Goal: Task Accomplishment & Management: Use online tool/utility

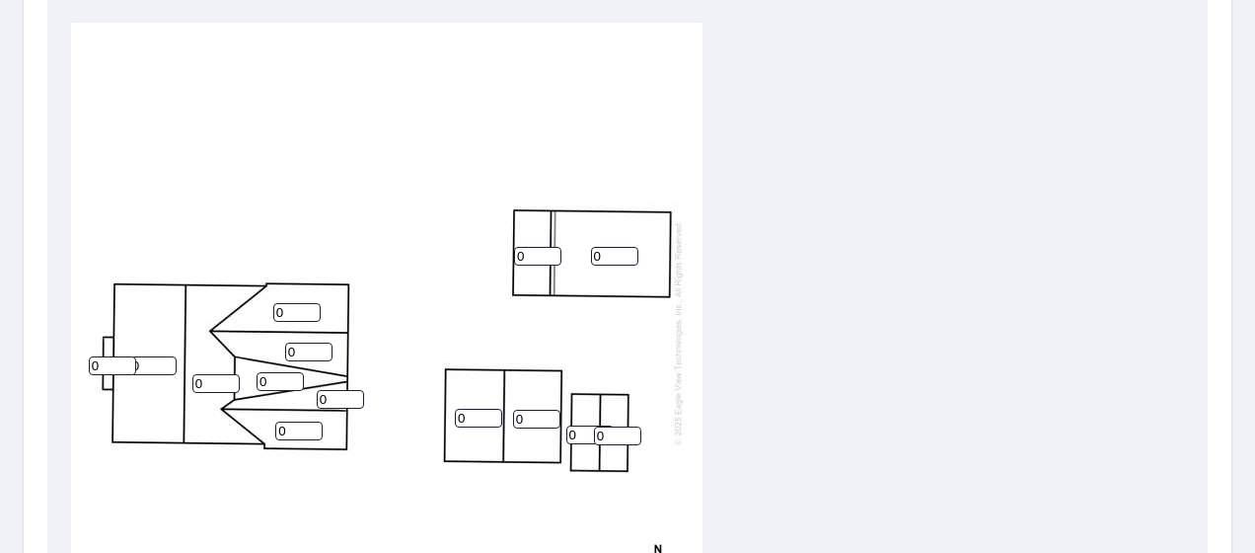
scroll to position [712, 0]
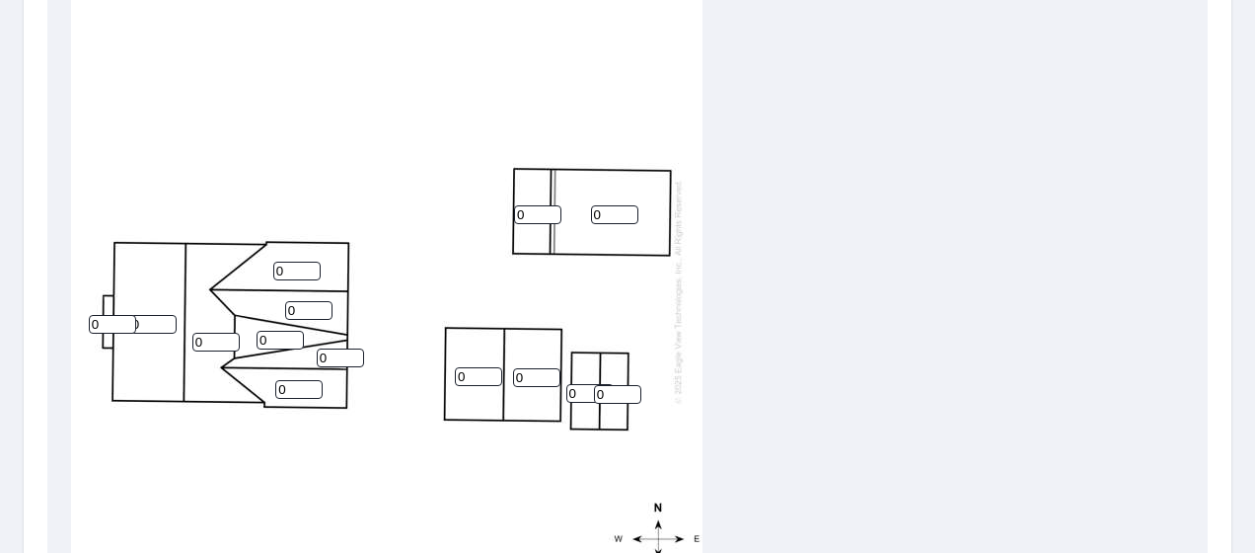
click at [533, 210] on input "0" at bounding box center [537, 214] width 47 height 19
type input "5"
click at [615, 213] on input "0" at bounding box center [614, 214] width 47 height 19
type input "5"
click at [474, 372] on input "0" at bounding box center [478, 376] width 47 height 19
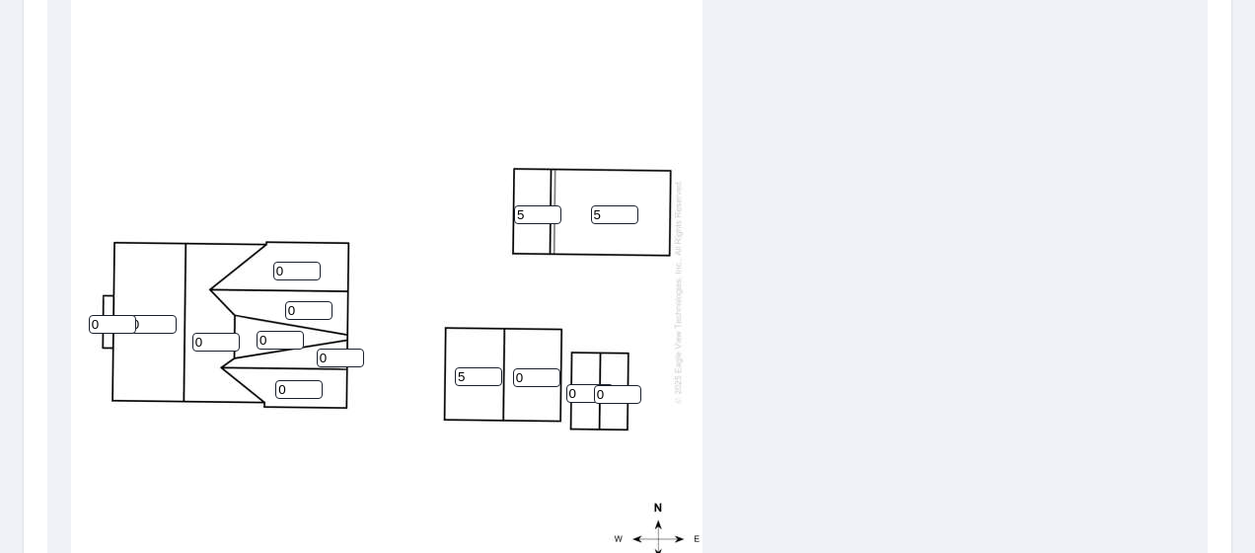
type input "5"
click at [525, 375] on input "0" at bounding box center [536, 377] width 47 height 19
type input "5"
click at [579, 392] on input "0" at bounding box center [589, 393] width 47 height 19
type input "5"
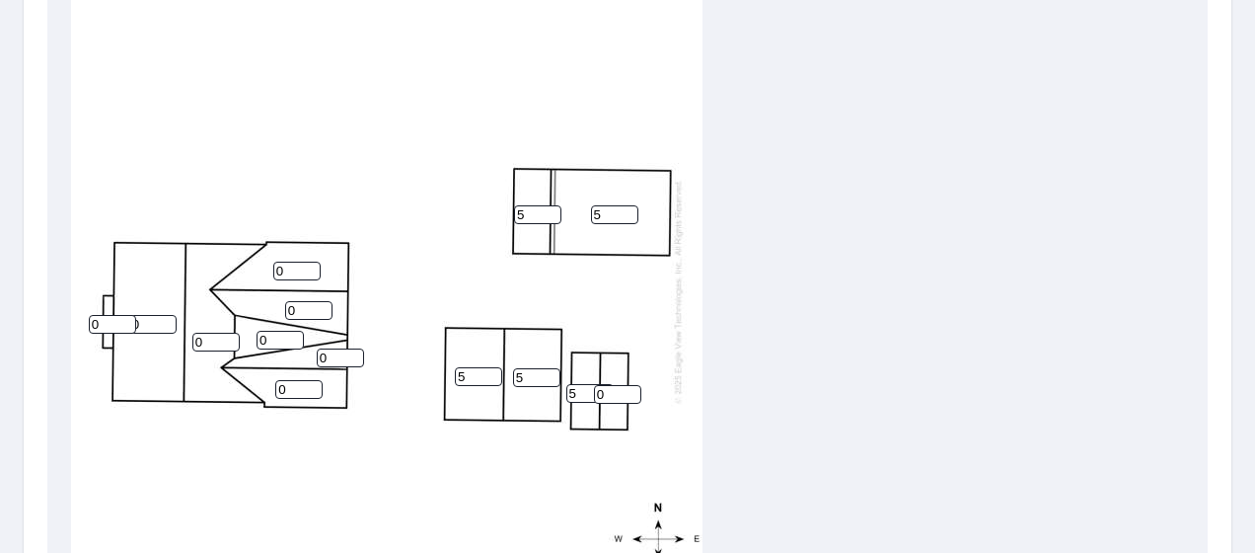
click at [610, 393] on input "0" at bounding box center [617, 394] width 47 height 19
type input "5"
click at [103, 322] on input "0" at bounding box center [112, 324] width 47 height 19
type input "5"
click at [204, 343] on input "0" at bounding box center [215, 342] width 47 height 19
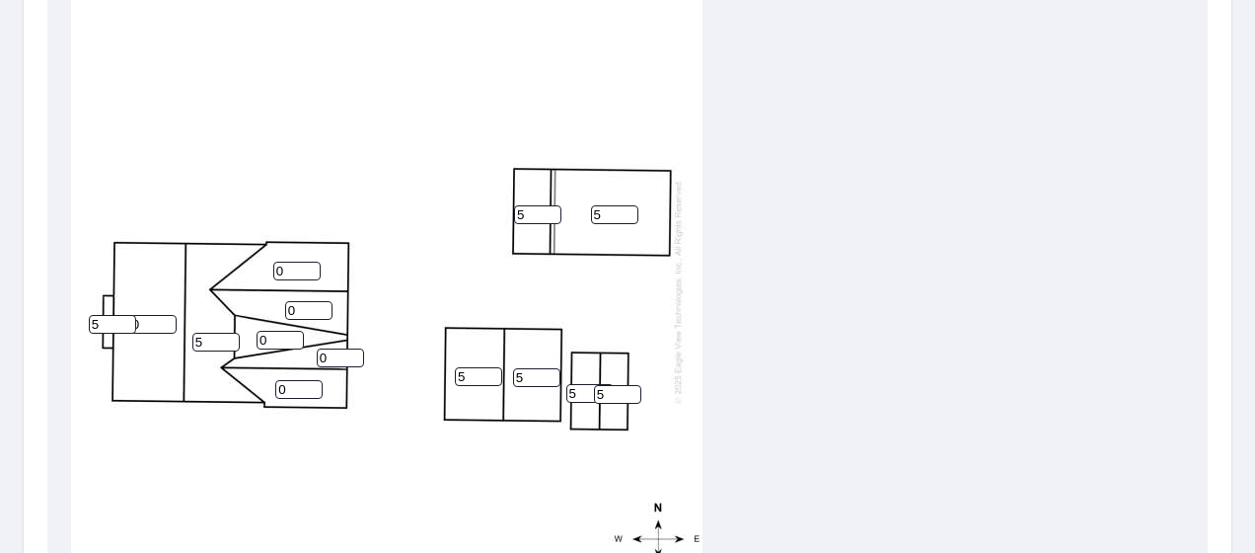
type input "5"
click at [268, 337] on input "0" at bounding box center [280, 340] width 47 height 19
type input "2"
click at [157, 367] on div "0 5 5 5 5 0 0 0 5 2 0 5 5 5" at bounding box center [387, 291] width 632 height 620
click at [150, 321] on input "0" at bounding box center [152, 324] width 47 height 19
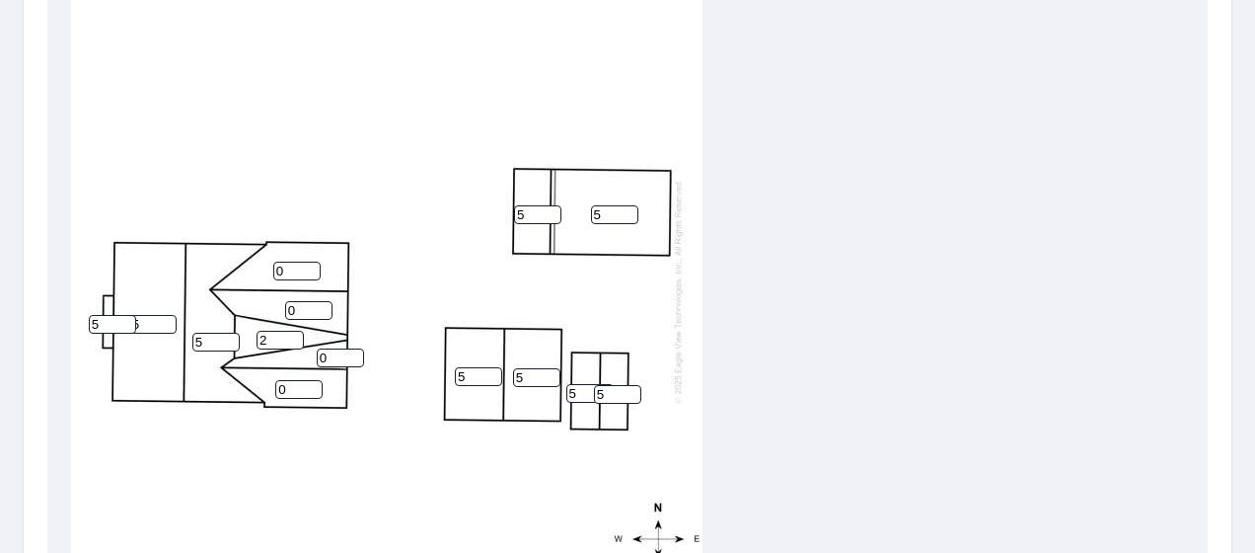
type input "5"
click at [151, 383] on div "5 5 5 5 5 0 0 0 5 2 0 5 5 5" at bounding box center [387, 291] width 632 height 620
click at [152, 322] on input "5" at bounding box center [152, 324] width 47 height 19
type input "5"
click at [414, 326] on div "5 5 5 5 5 0 0 0 5 2 0 5 5 5" at bounding box center [387, 291] width 632 height 620
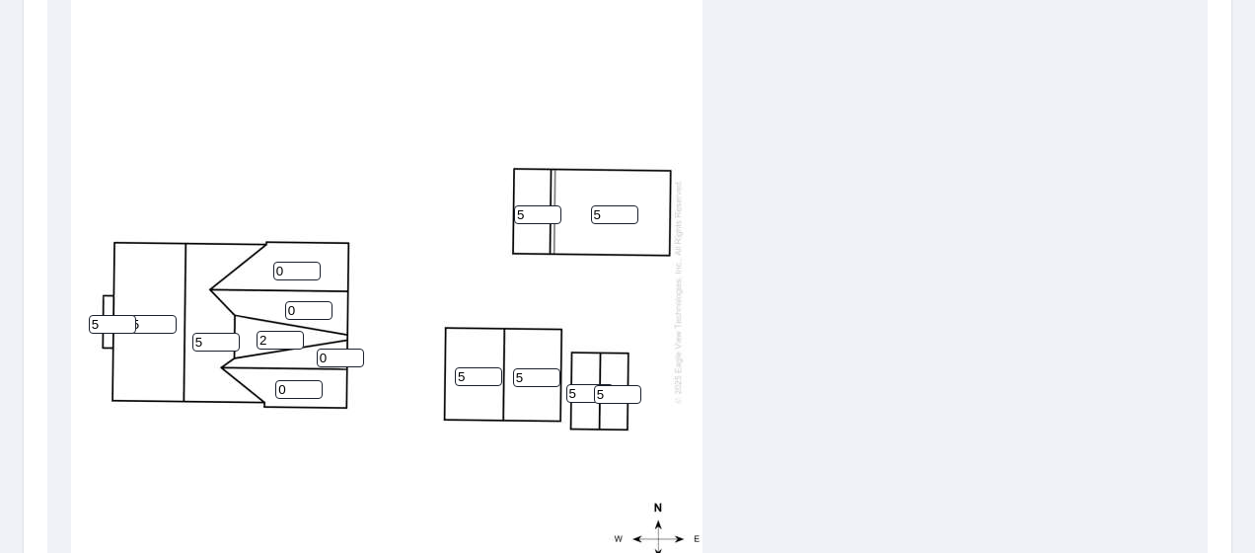
click at [328, 358] on input "0" at bounding box center [340, 357] width 47 height 19
type input "6"
click at [300, 306] on input "0" at bounding box center [308, 310] width 47 height 19
type input "6"
click at [285, 269] on input "0" at bounding box center [296, 271] width 47 height 19
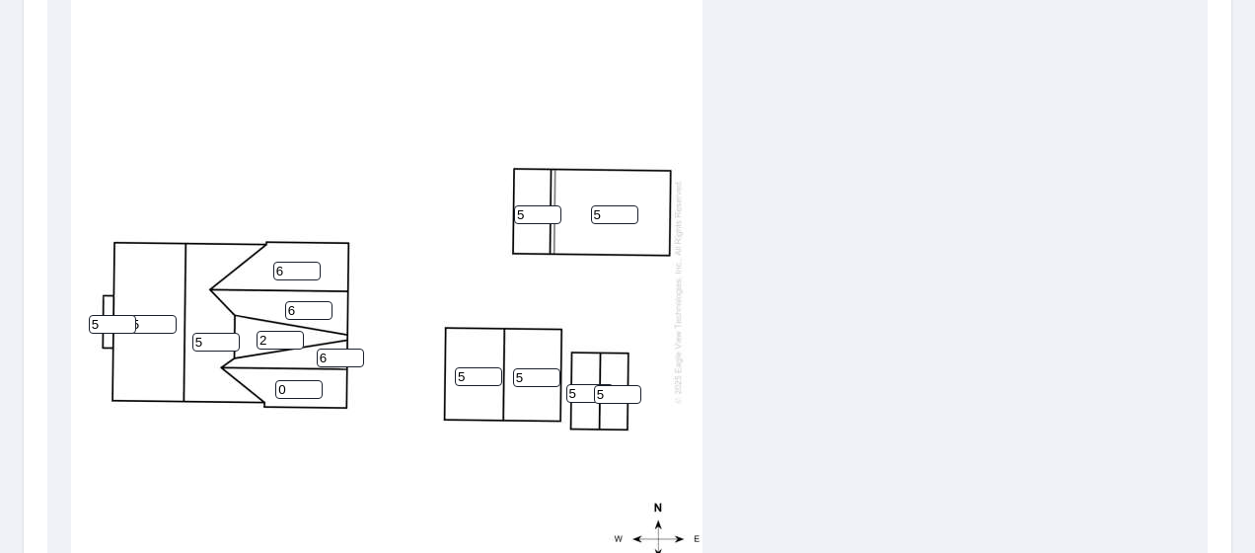
type input "6"
click at [289, 383] on input "0" at bounding box center [298, 389] width 47 height 19
type input "6"
click at [415, 373] on div "5 5 5 5 5 6 6 6 5 2 6 5 5 5" at bounding box center [387, 291] width 632 height 620
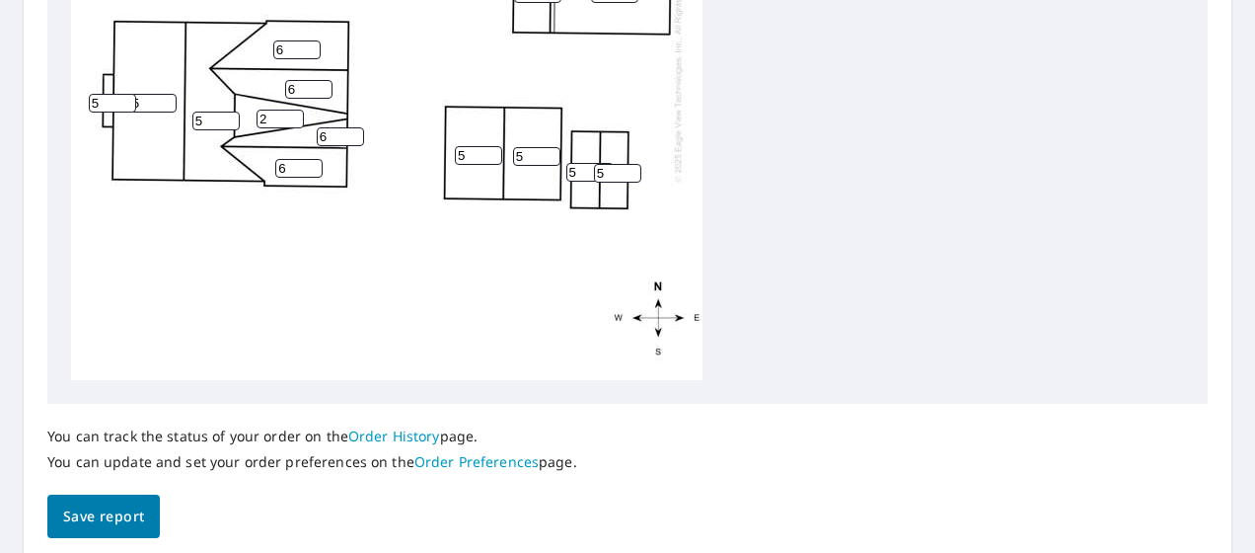
scroll to position [1009, 0]
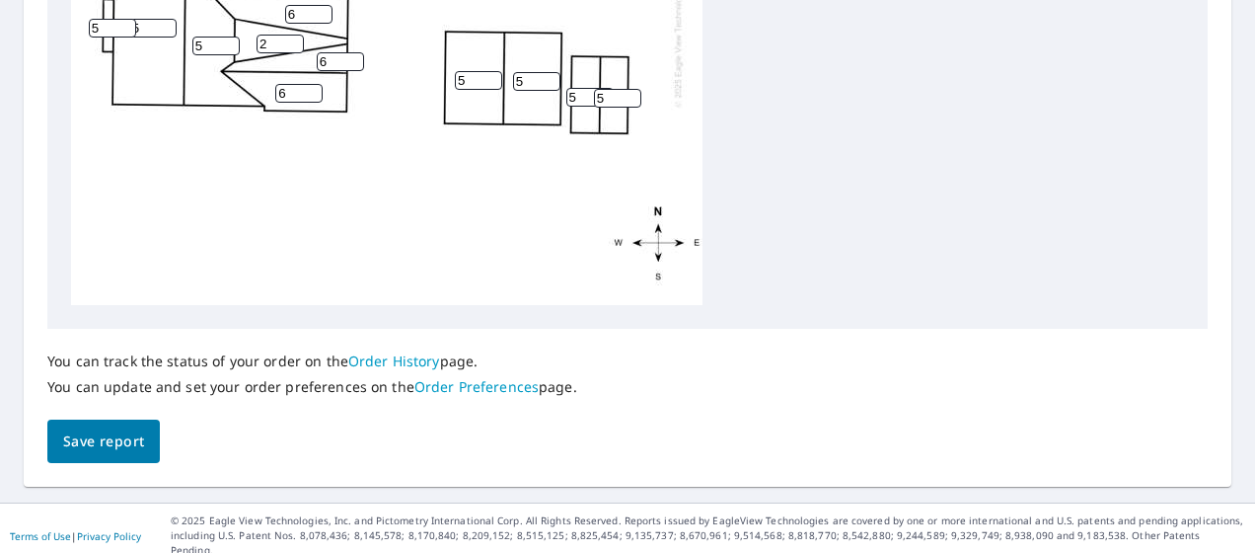
click at [118, 432] on span "Save report" at bounding box center [103, 441] width 81 height 25
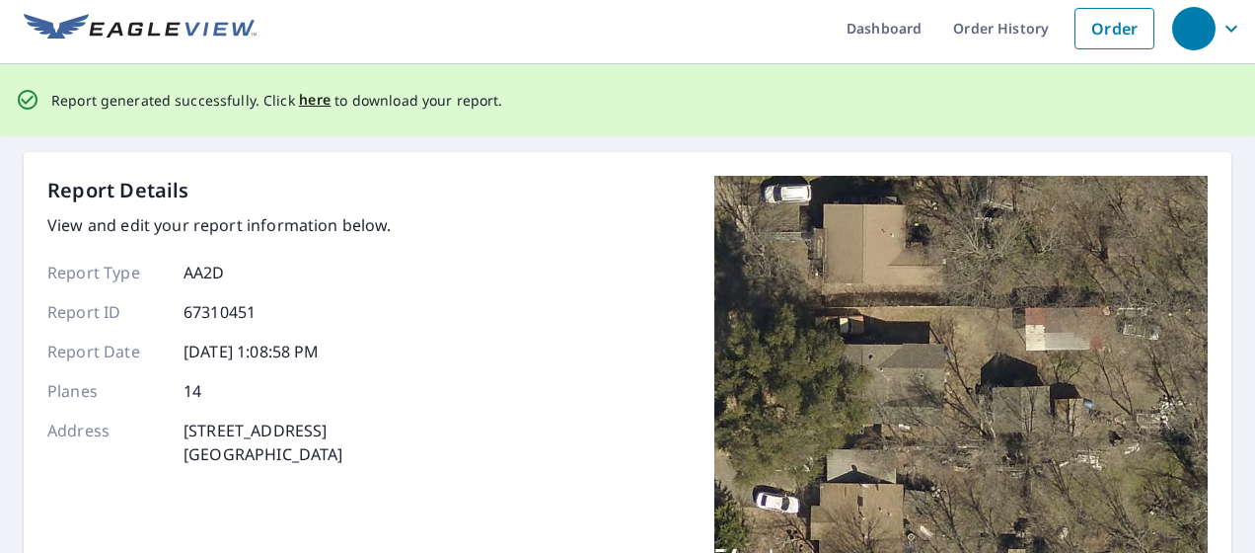
scroll to position [0, 0]
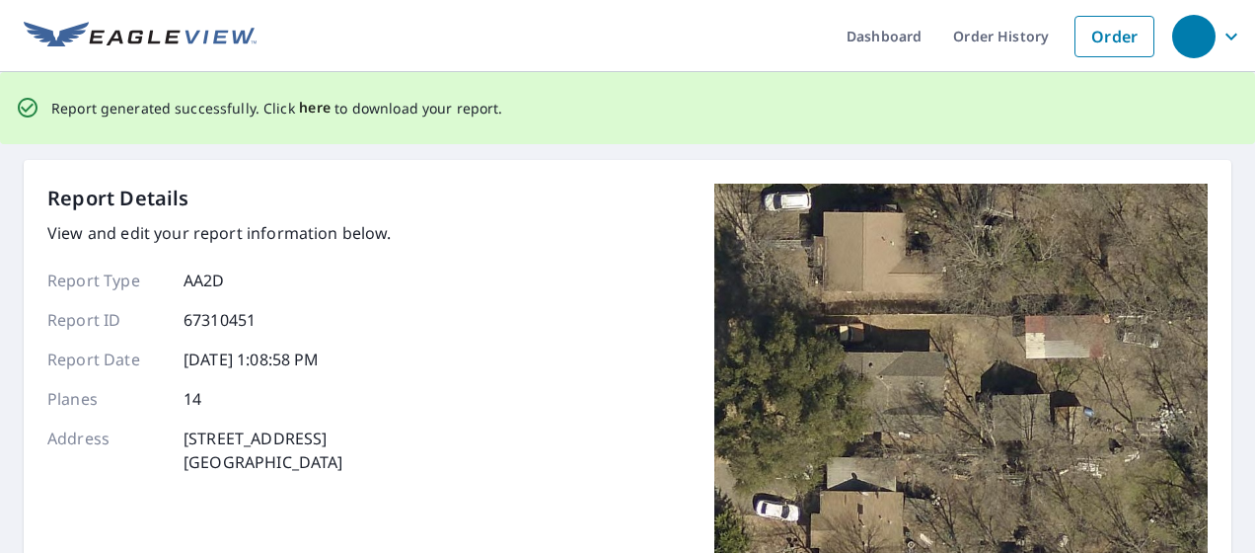
click at [299, 105] on span "here" at bounding box center [315, 108] width 33 height 25
